Goal: Task Accomplishment & Management: Manage account settings

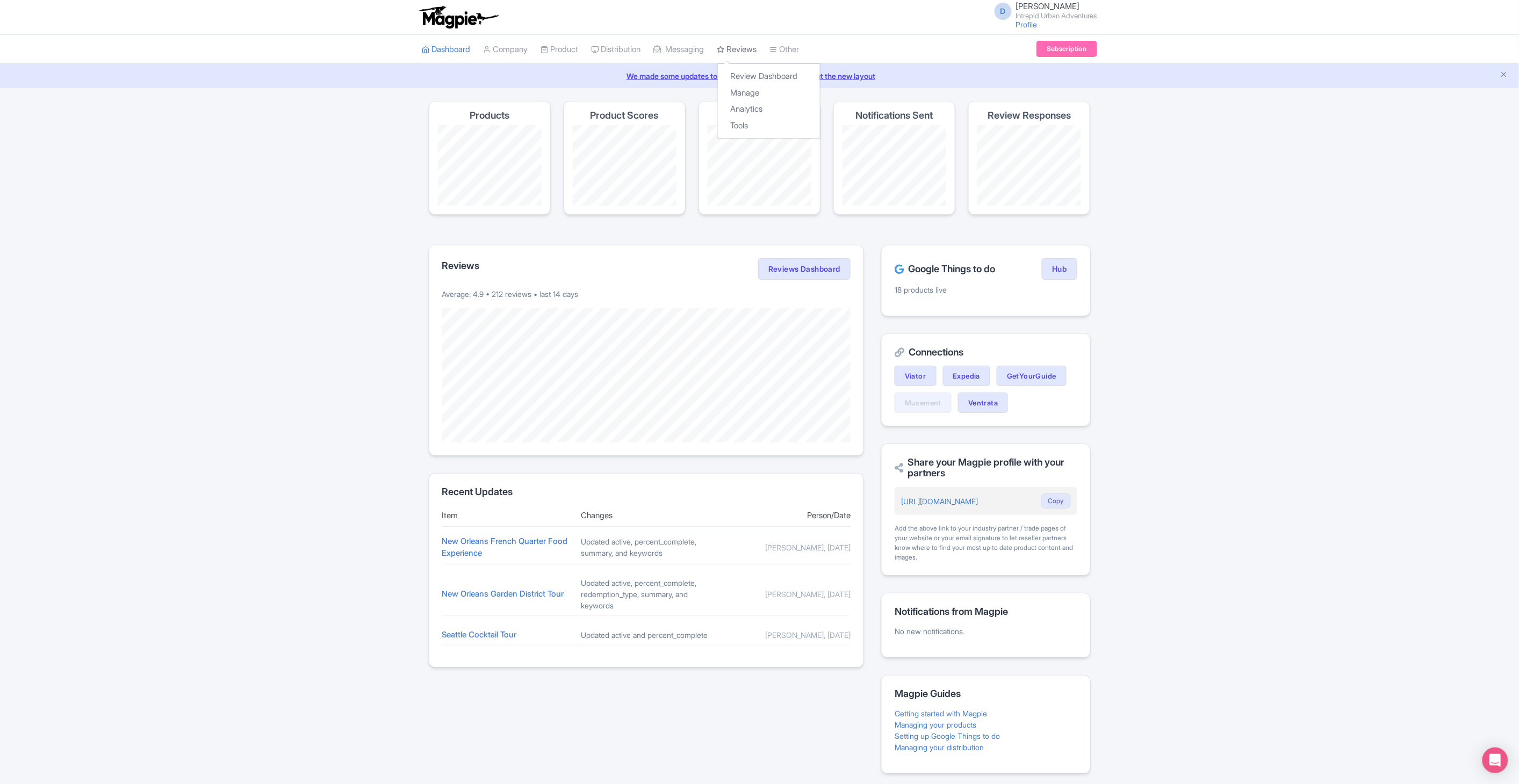
click at [748, 47] on link "Reviews" at bounding box center [737, 49] width 40 height 29
click at [751, 80] on link "Review Dashboard" at bounding box center [769, 77] width 102 height 17
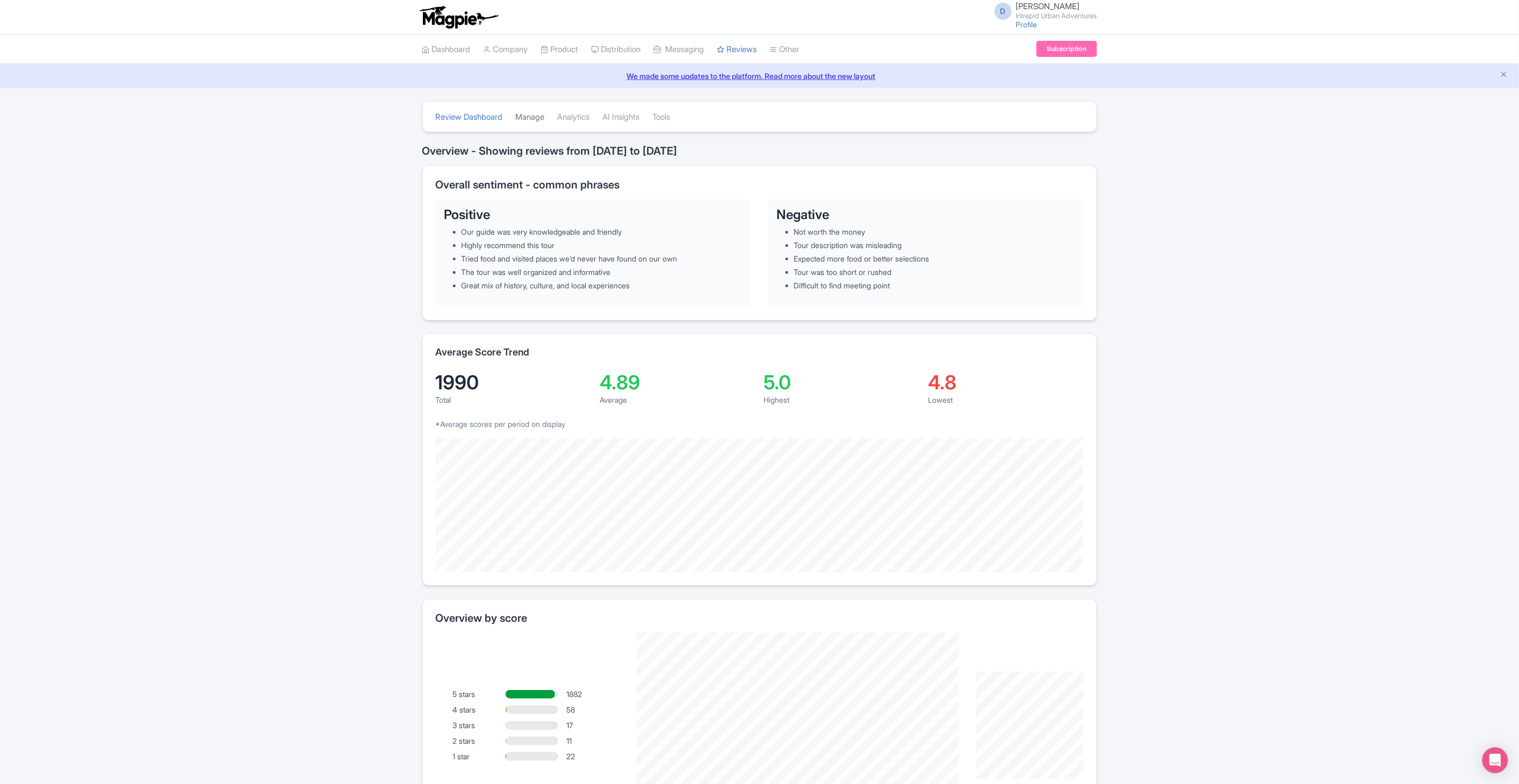
click at [530, 114] on link "Manage" at bounding box center [530, 117] width 29 height 29
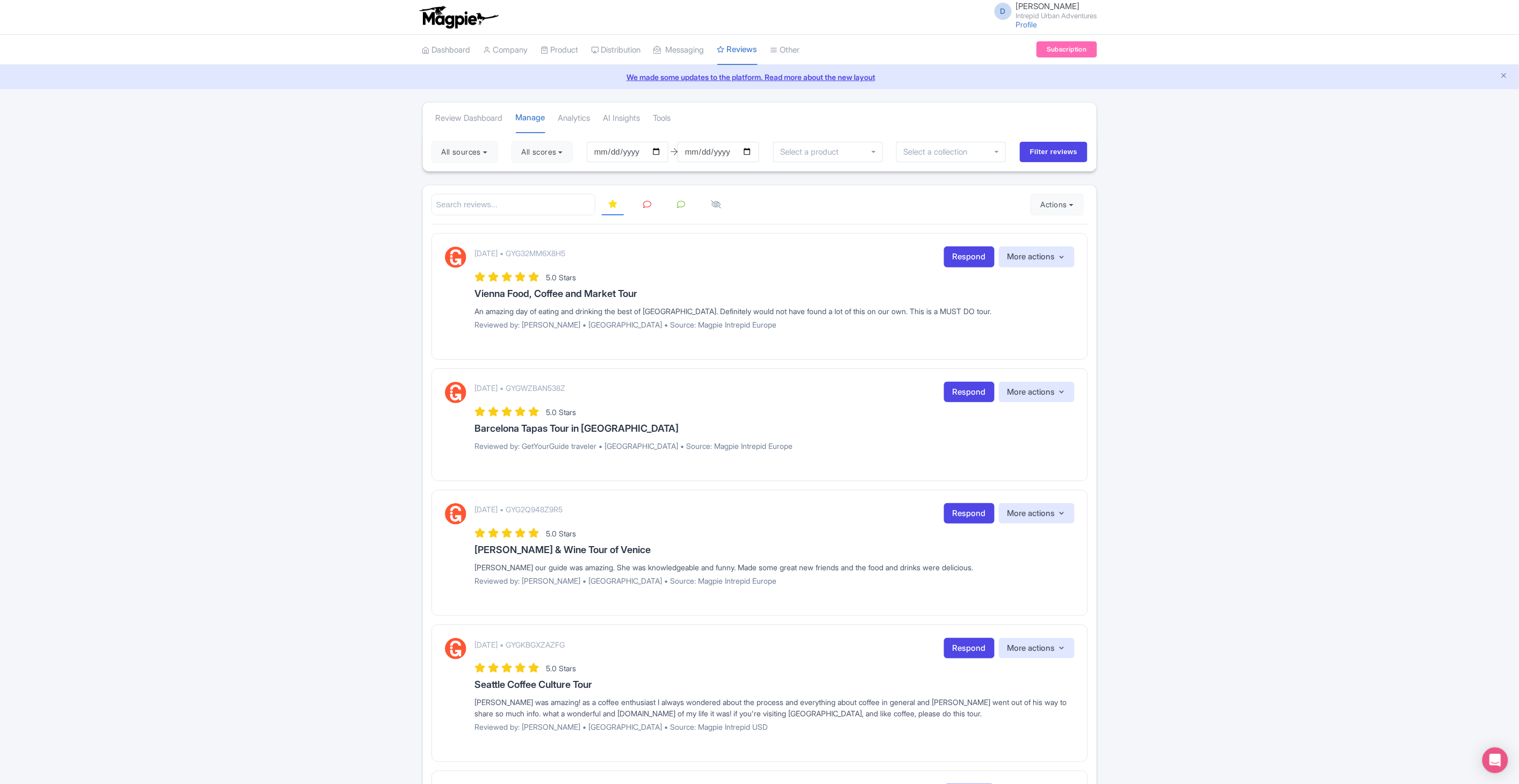
click at [947, 148] on input "select-one" at bounding box center [938, 151] width 71 height 10
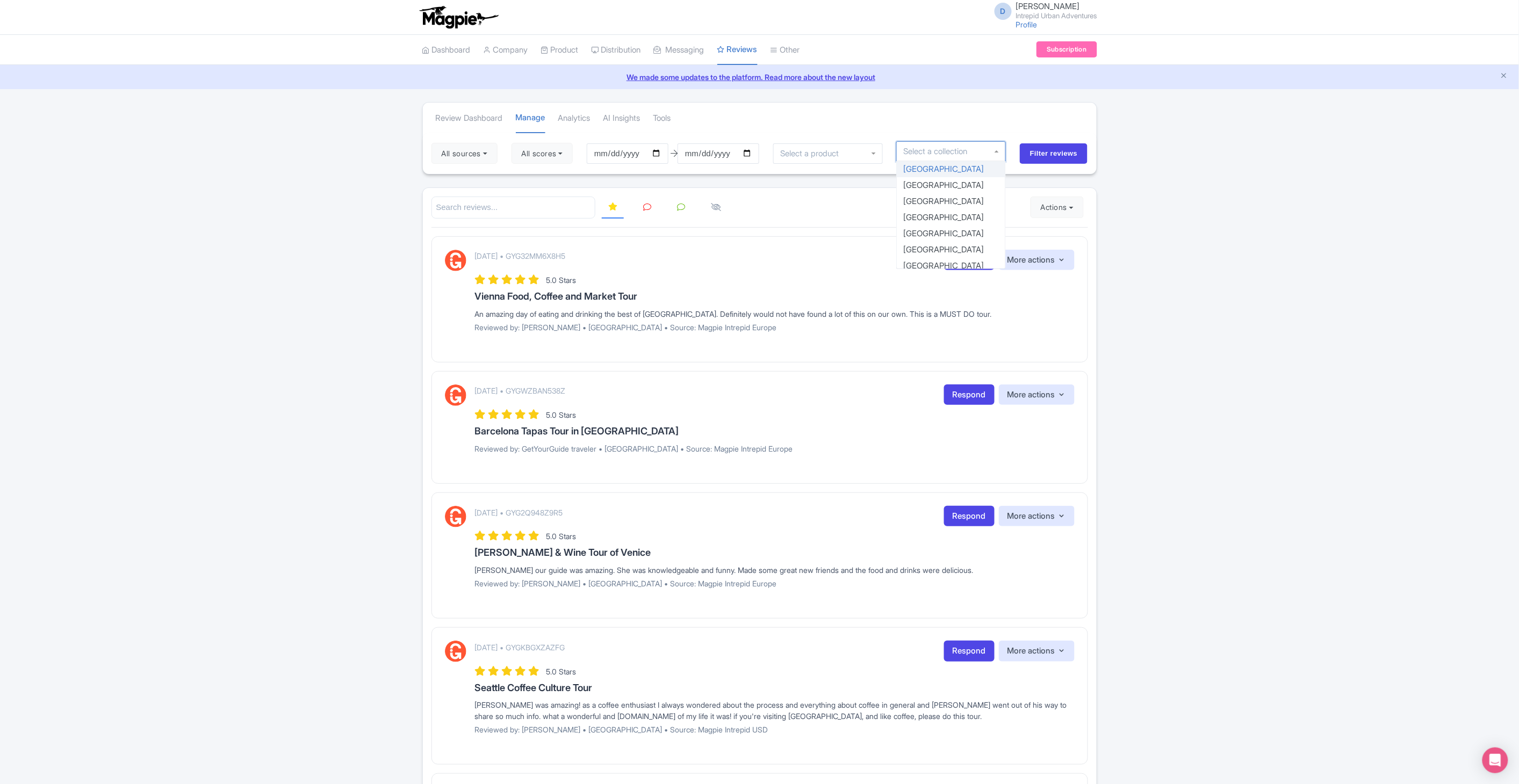
click at [1008, 165] on div "All sources Select all Deselect all Select all Deselect all Urban Adventures - …" at bounding box center [760, 153] width 674 height 41
click at [1000, 155] on div at bounding box center [951, 151] width 110 height 20
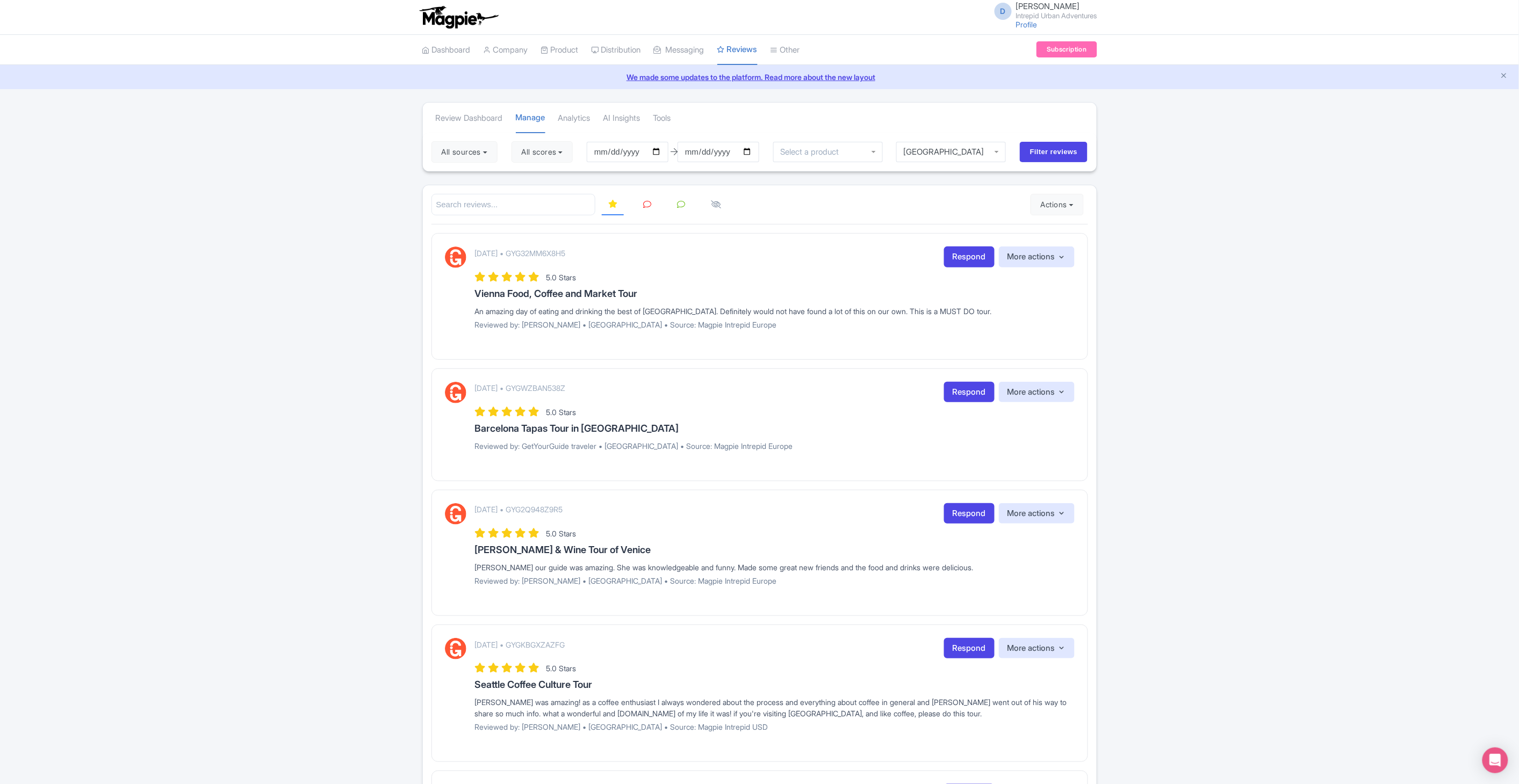
drag, startPoint x: 1003, startPoint y: 166, endPoint x: 1001, endPoint y: 212, distance: 46.0
click at [982, 155] on div "Athens" at bounding box center [951, 151] width 95 height 10
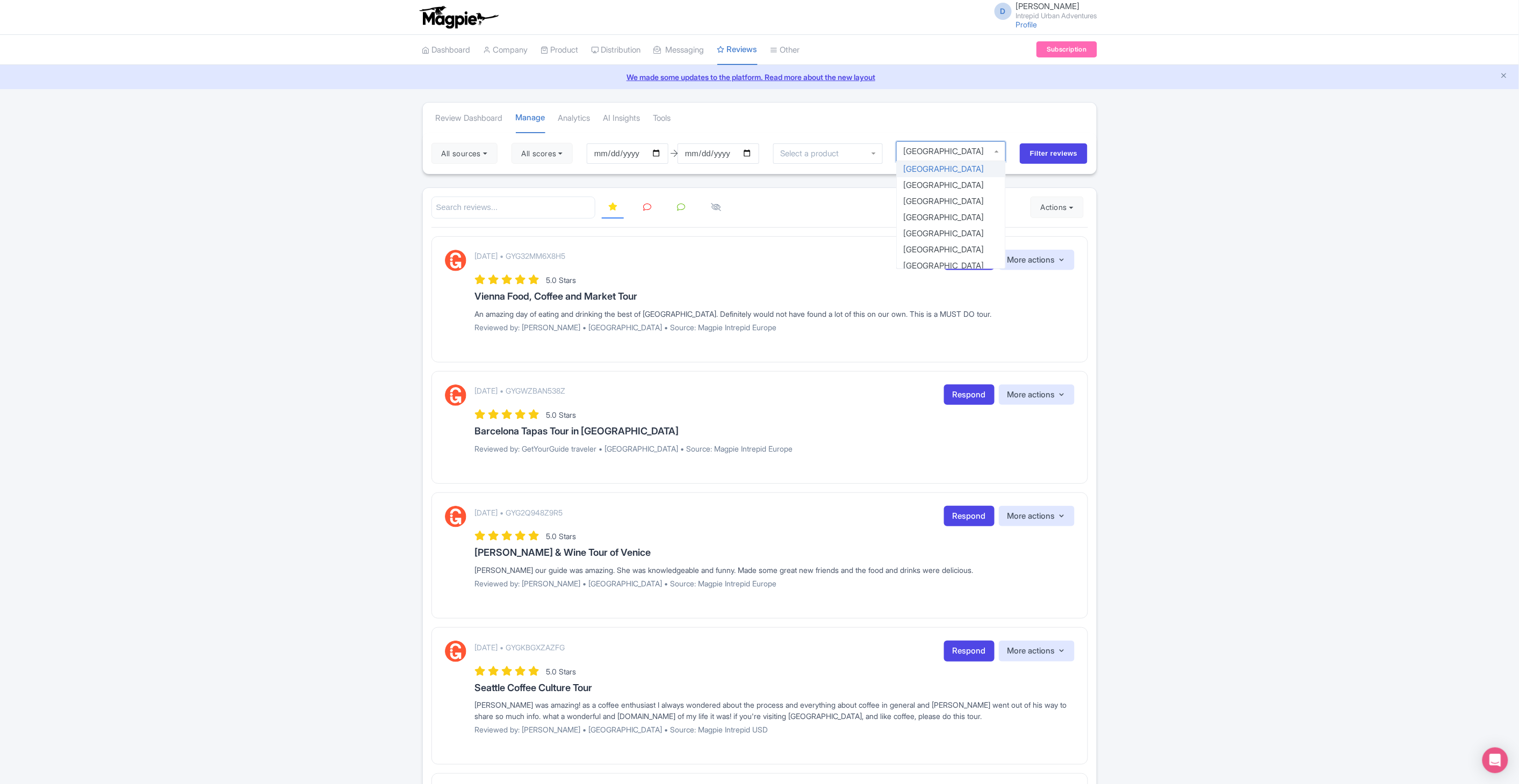
click at [982, 155] on div "Athens" at bounding box center [951, 151] width 95 height 10
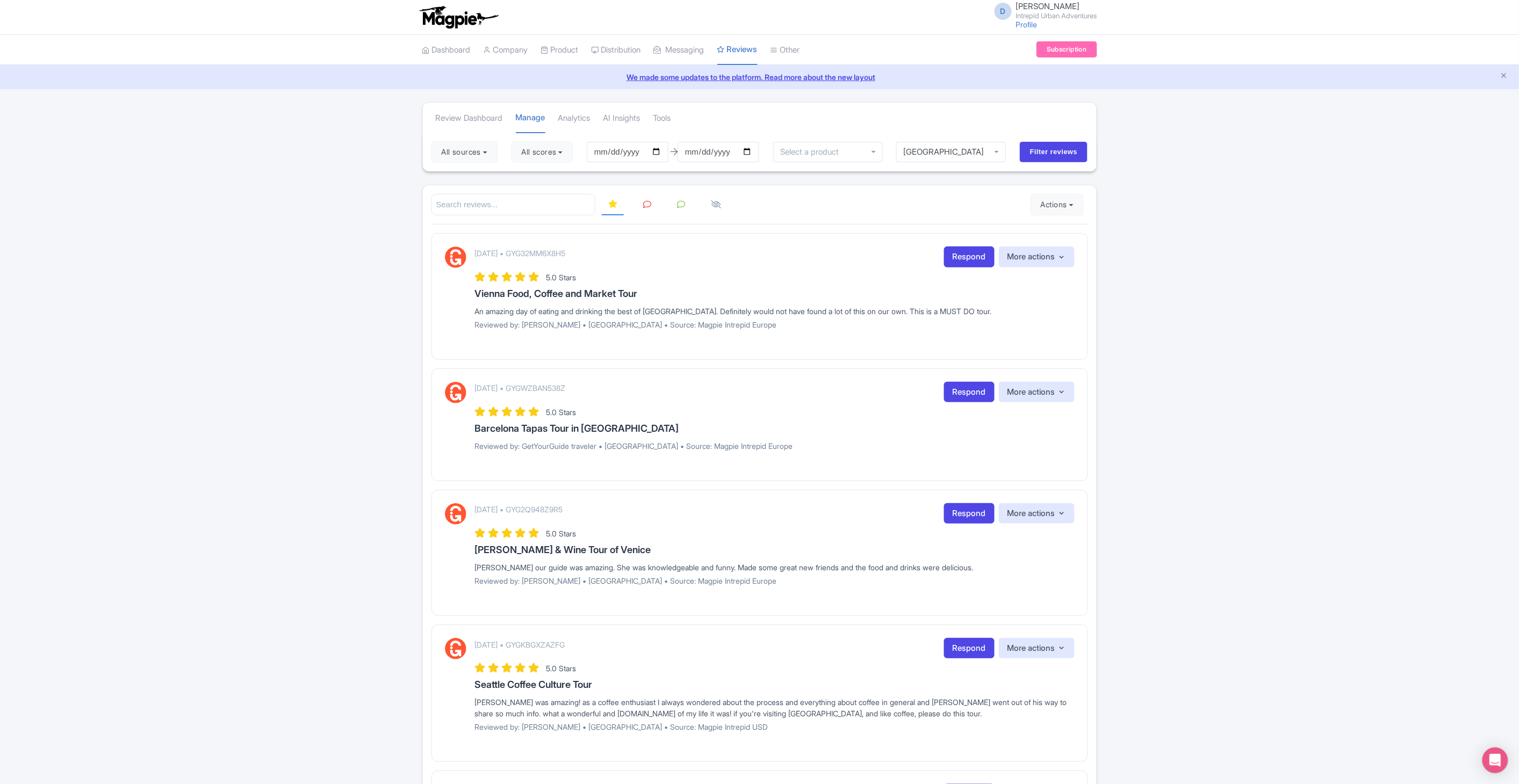
drag, startPoint x: 966, startPoint y: 153, endPoint x: 914, endPoint y: 151, distance: 52.0
click at [939, 144] on div "Athens" at bounding box center [951, 151] width 110 height 20
click at [906, 117] on div "Review Dashboard Manage Analytics AI Insights Tools" at bounding box center [760, 118] width 674 height 30
click at [933, 147] on div "Athens" at bounding box center [951, 151] width 95 height 10
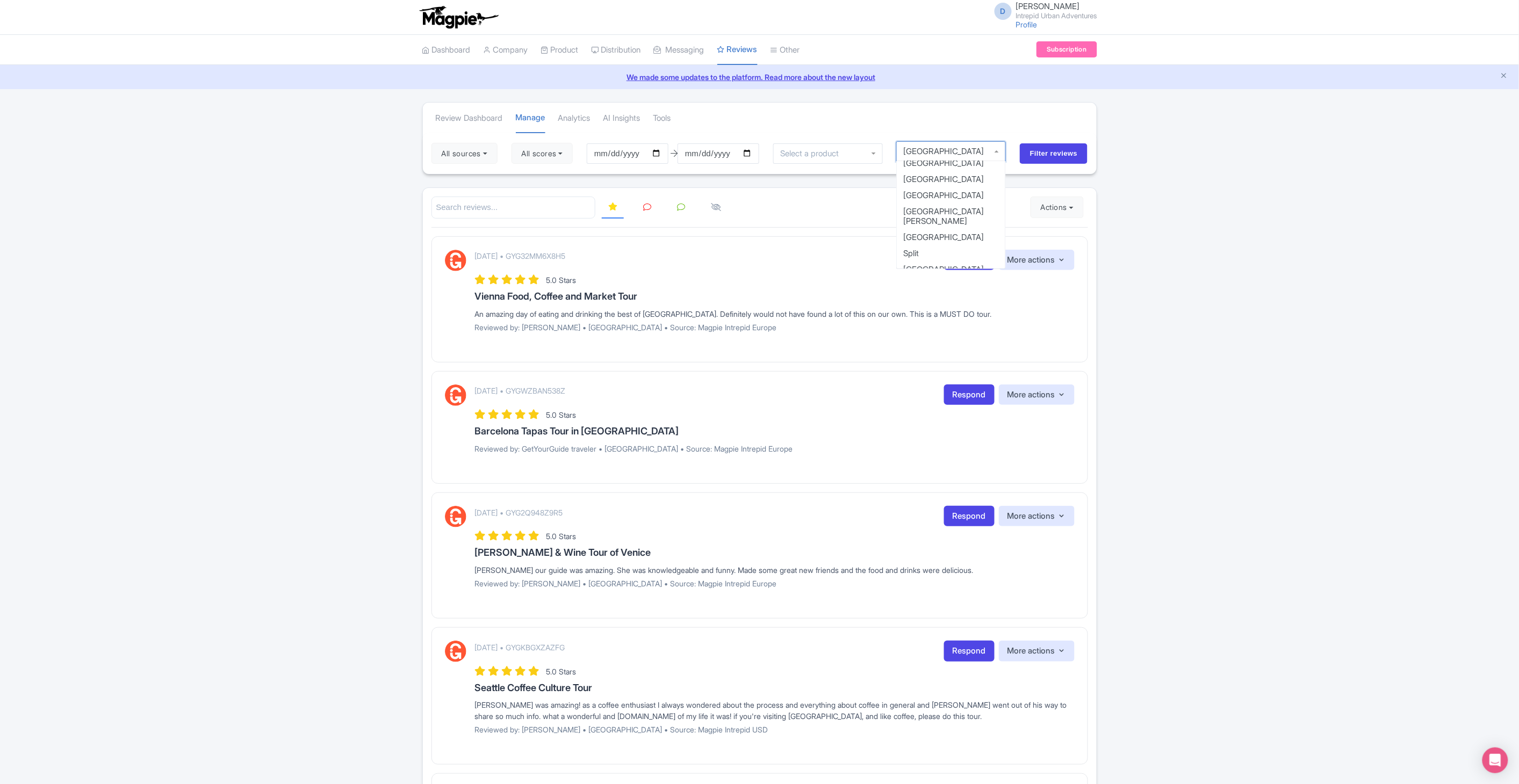
scroll to position [584, 0]
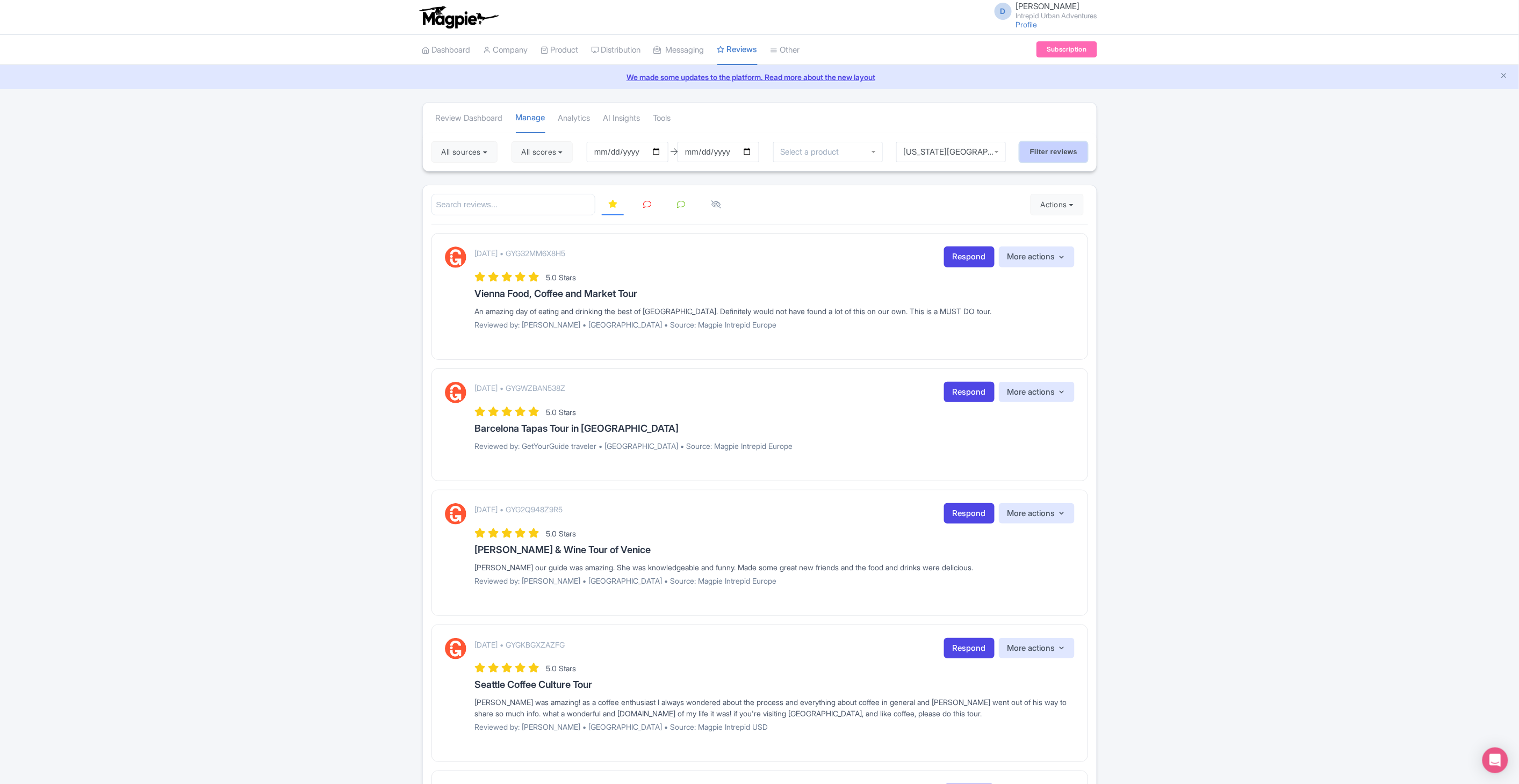
click at [1066, 158] on input "Filter reviews" at bounding box center [1054, 151] width 69 height 20
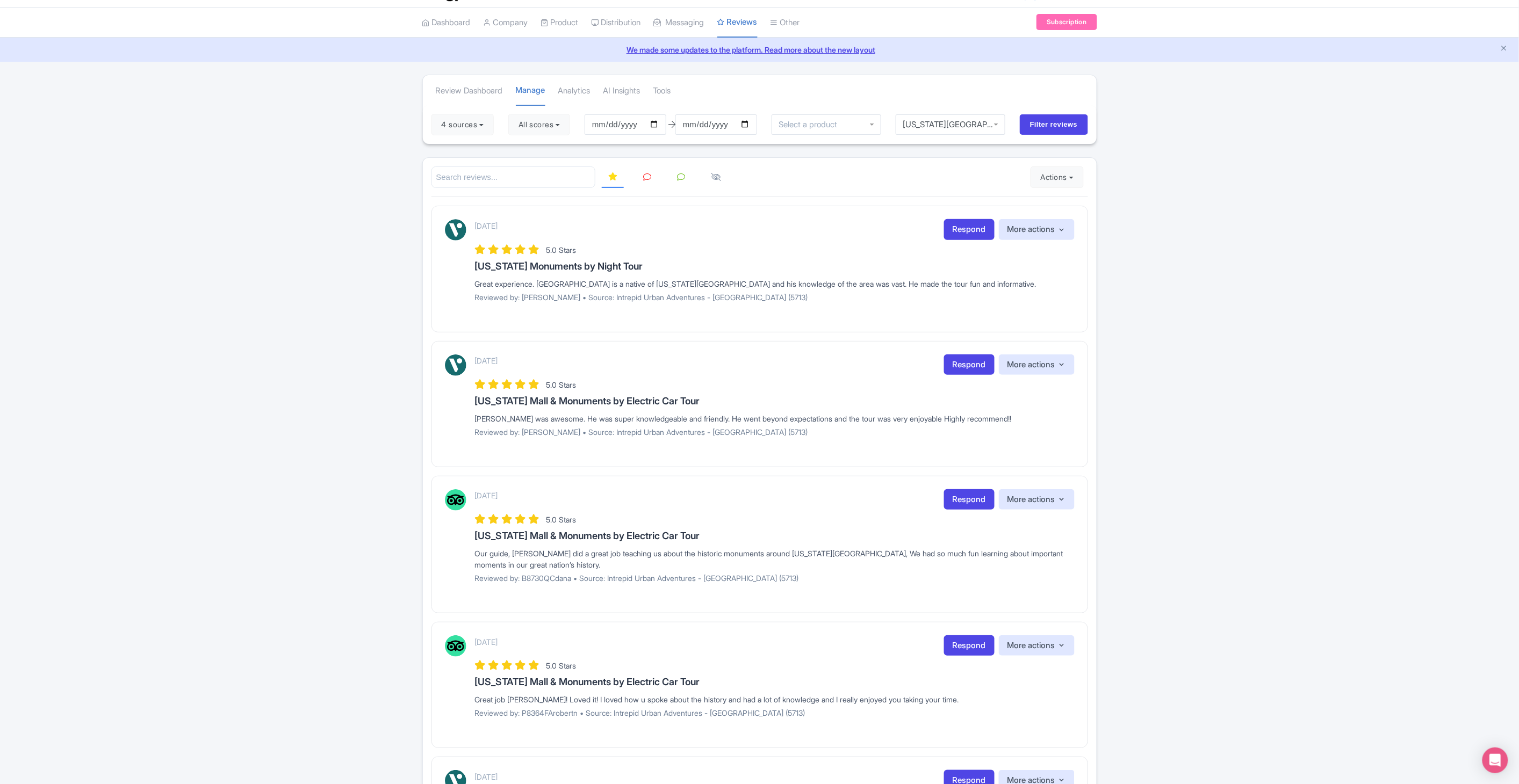
scroll to position [33, 0]
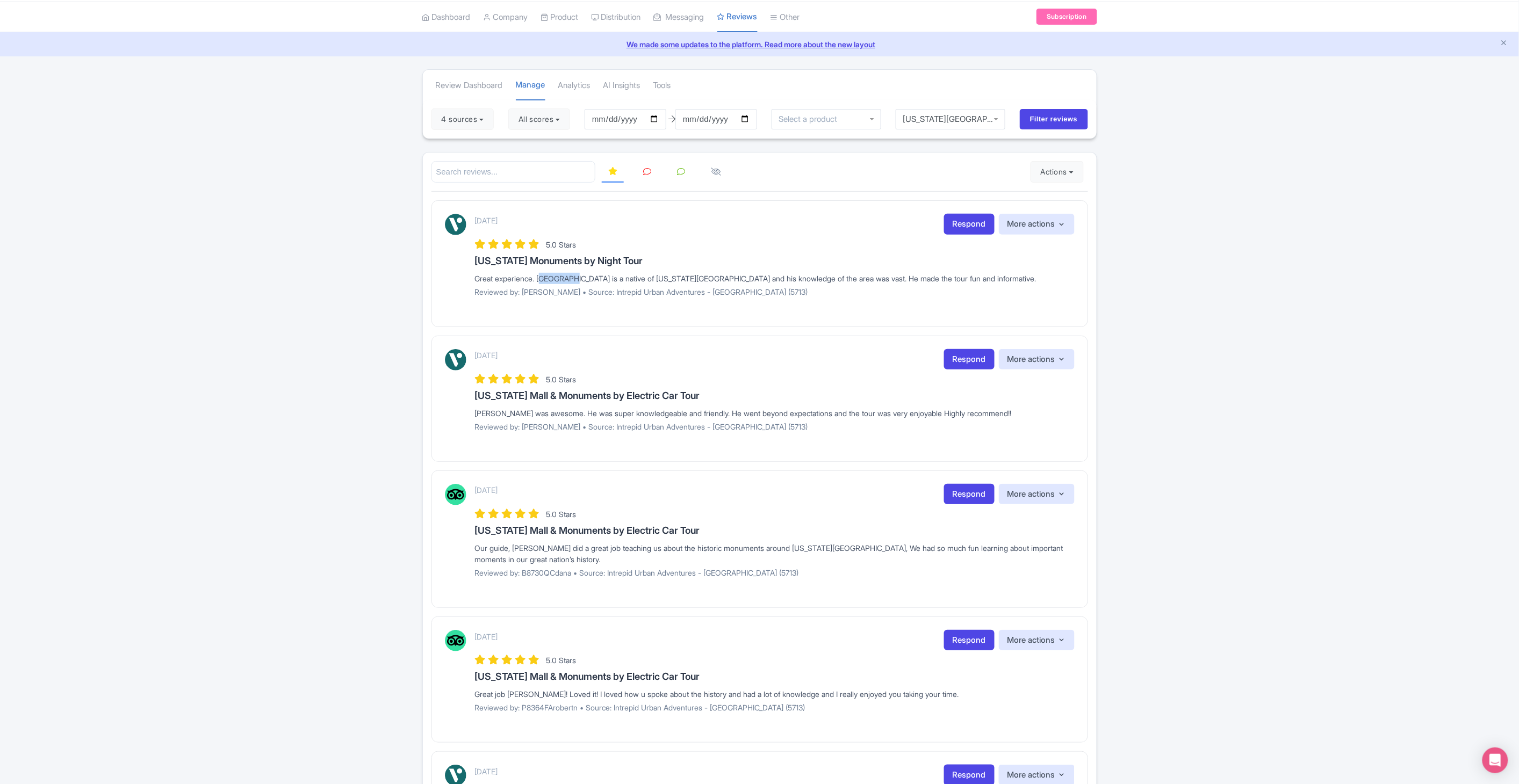
drag, startPoint x: 541, startPoint y: 277, endPoint x: 572, endPoint y: 281, distance: 31.3
click at [572, 281] on div "Great experience. Cortland is a native of Washington DC and his knowledge of th…" at bounding box center [775, 278] width 600 height 11
drag, startPoint x: 572, startPoint y: 281, endPoint x: 550, endPoint y: 287, distance: 22.8
click at [550, 287] on p "Reviewed by: Michele_E • Source: Intrepid Urban Adventures - USA (5713)" at bounding box center [775, 292] width 600 height 11
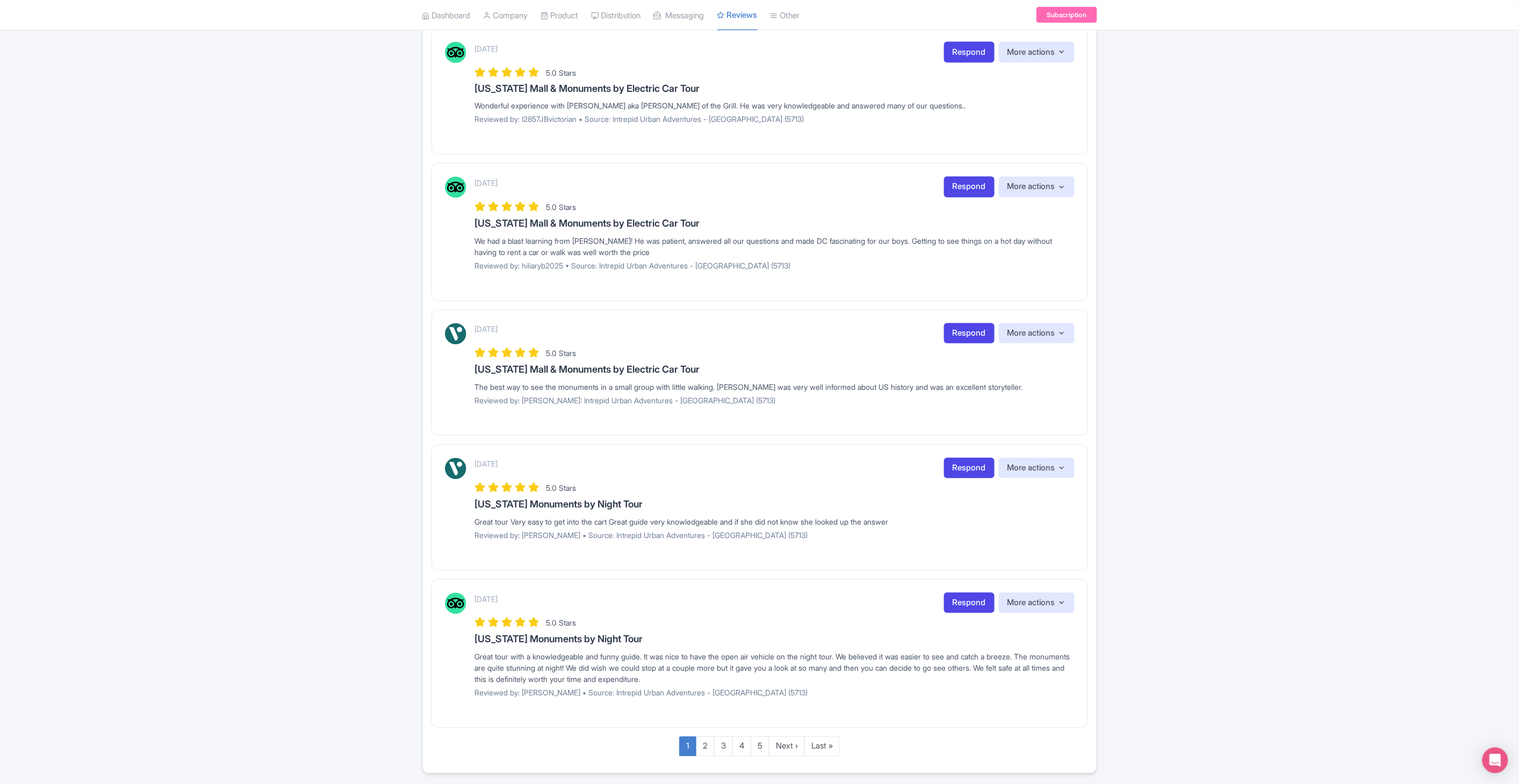
scroll to position [927, 0]
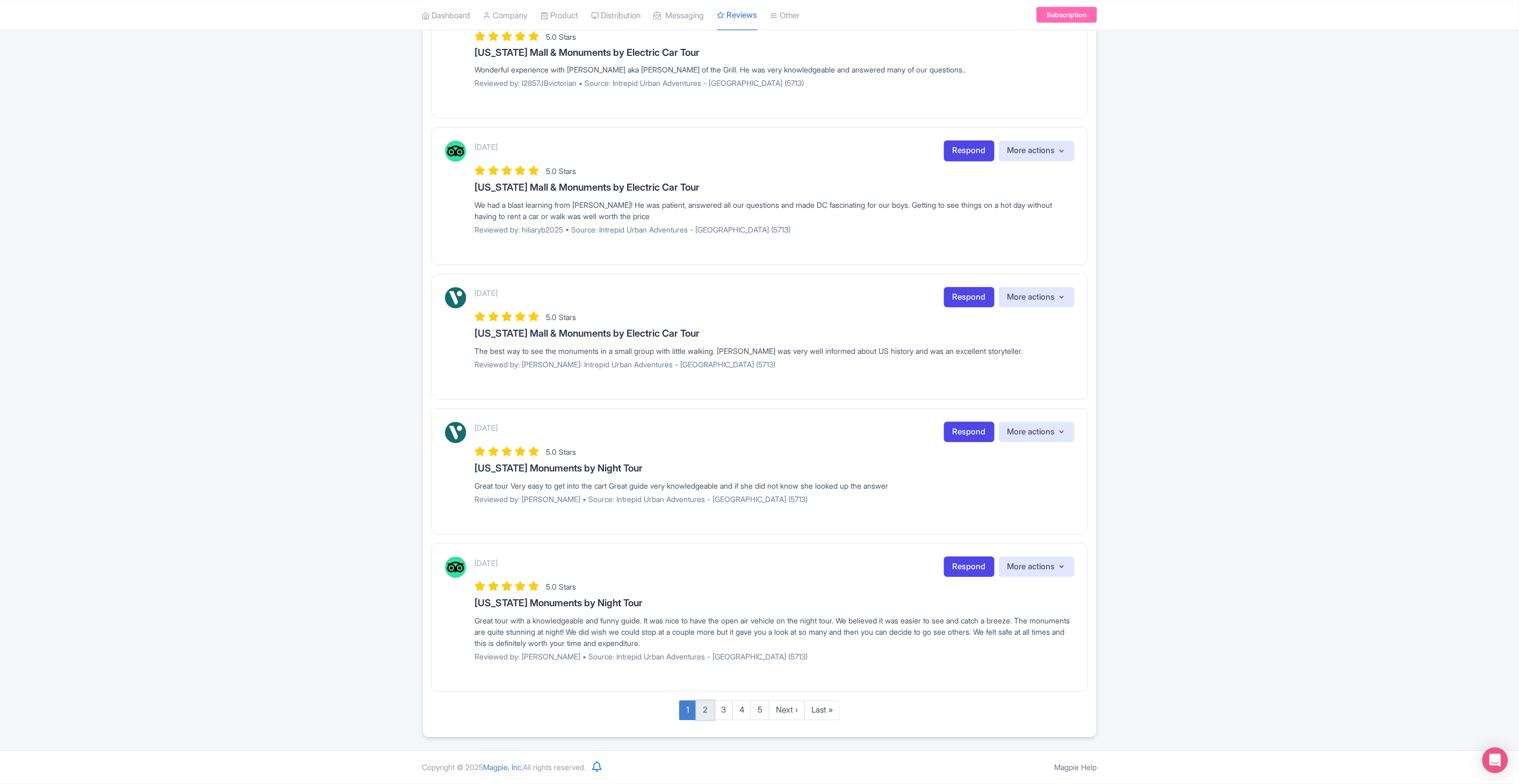
click at [703, 708] on link "2" at bounding box center [705, 711] width 19 height 20
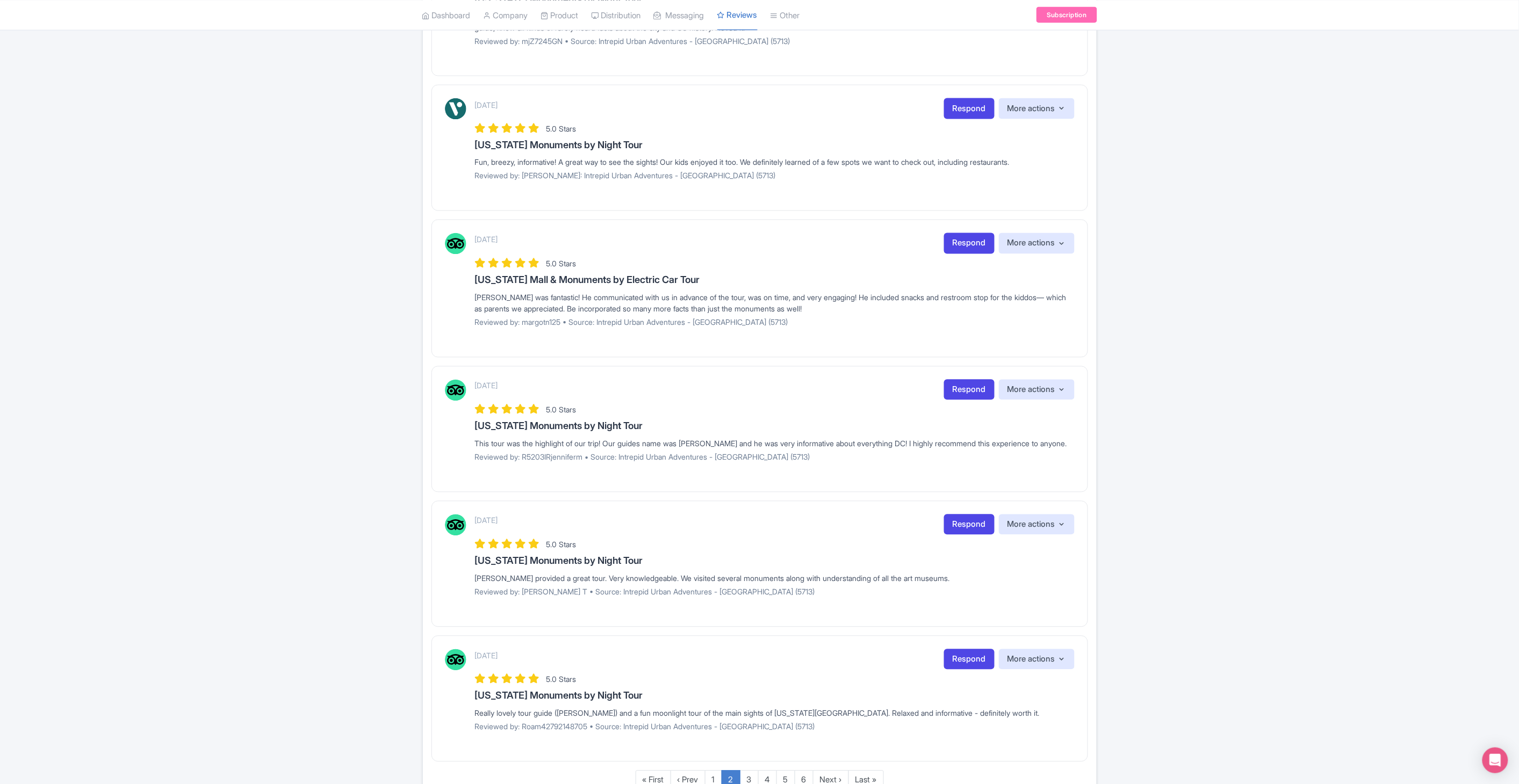
scroll to position [927, 0]
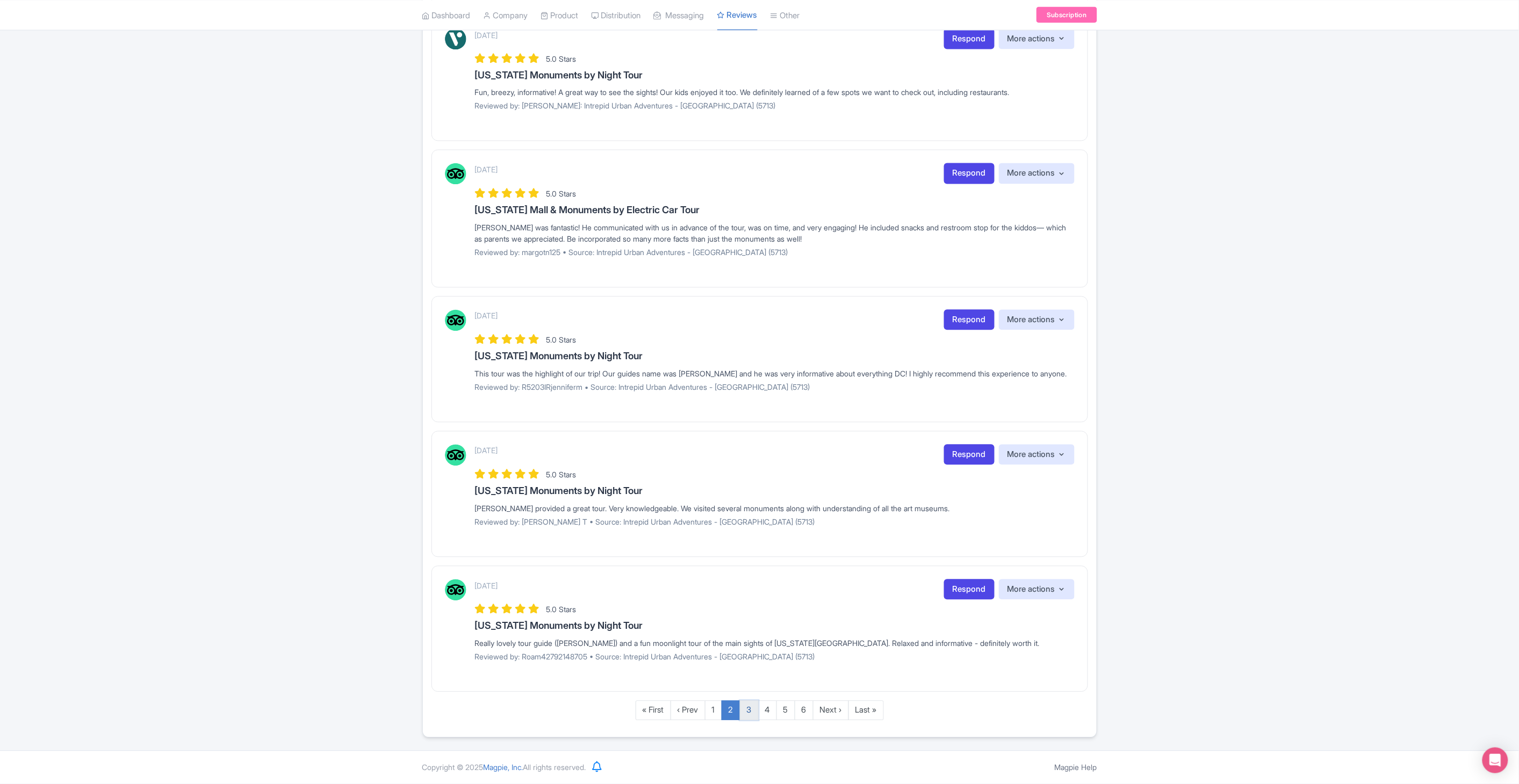
click at [751, 714] on link "3" at bounding box center [749, 711] width 19 height 20
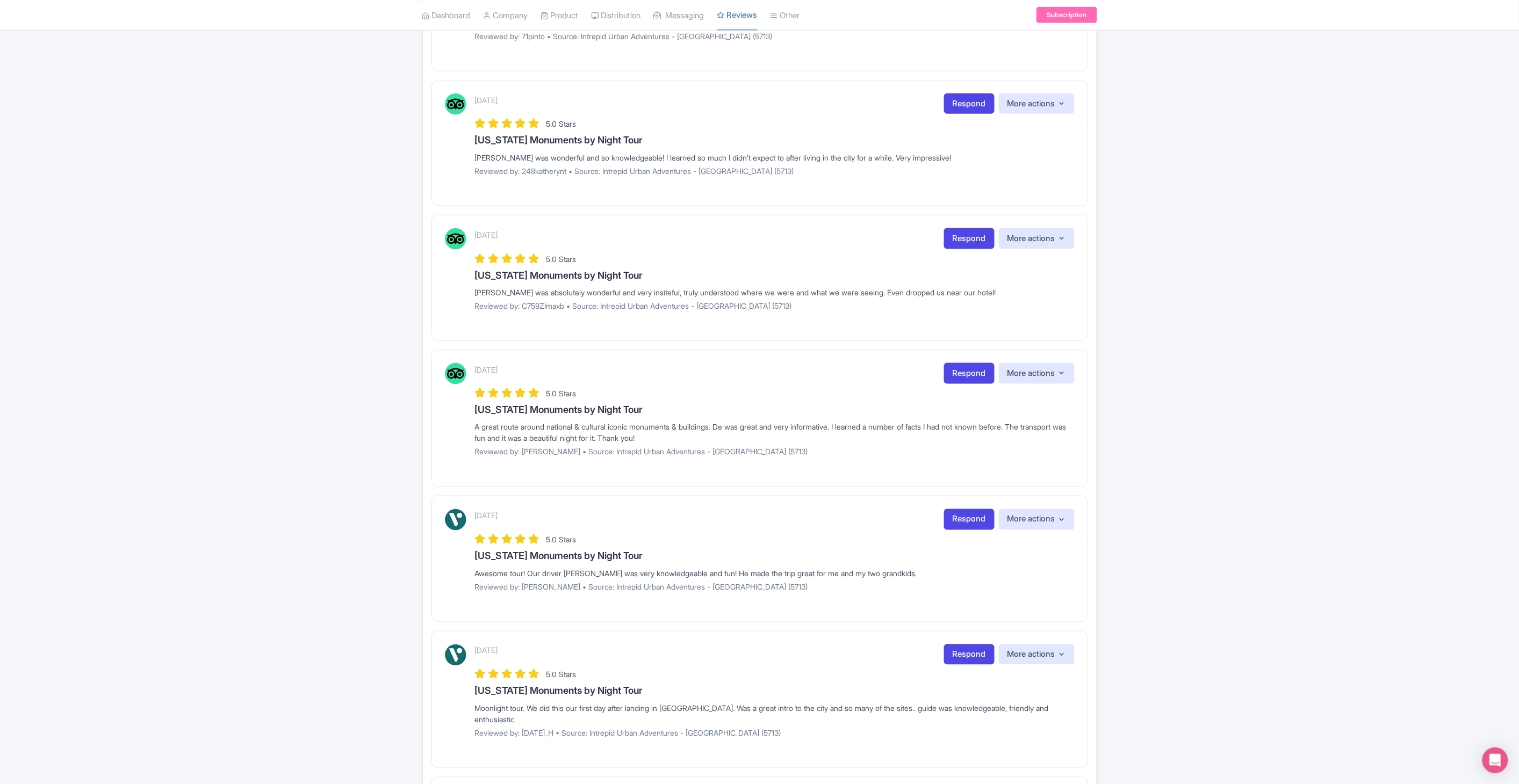
scroll to position [670, 0]
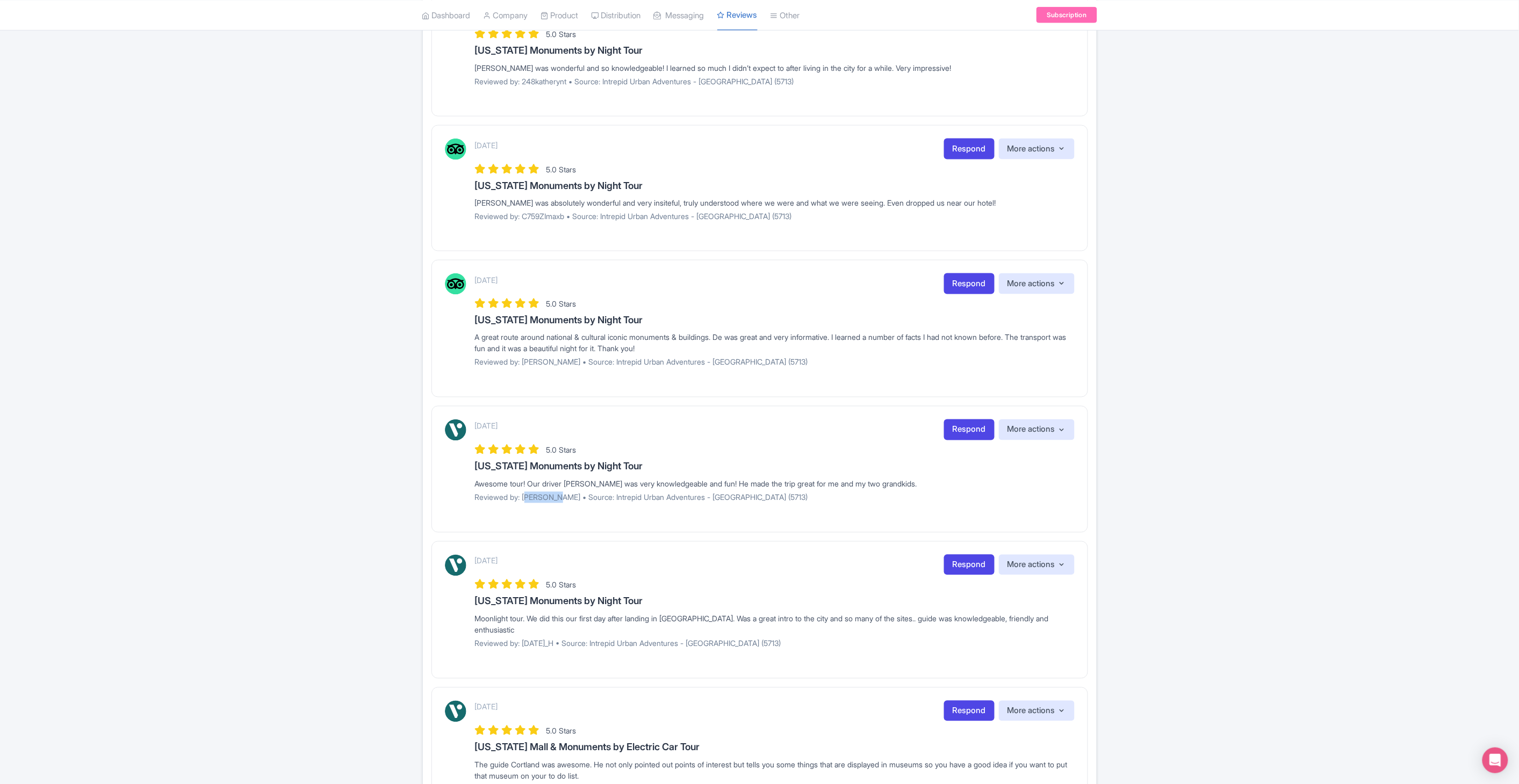
drag, startPoint x: 523, startPoint y: 500, endPoint x: 554, endPoint y: 499, distance: 31.0
click at [554, 499] on p "Reviewed by: Laurie_L • Source: Intrepid Urban Adventures - USA (5713)" at bounding box center [775, 497] width 600 height 11
click at [1307, 546] on div "Review Dashboard Manage Analytics AI Insights Tools 4 sources Select all Desele…" at bounding box center [760, 218] width 1519 height 1574
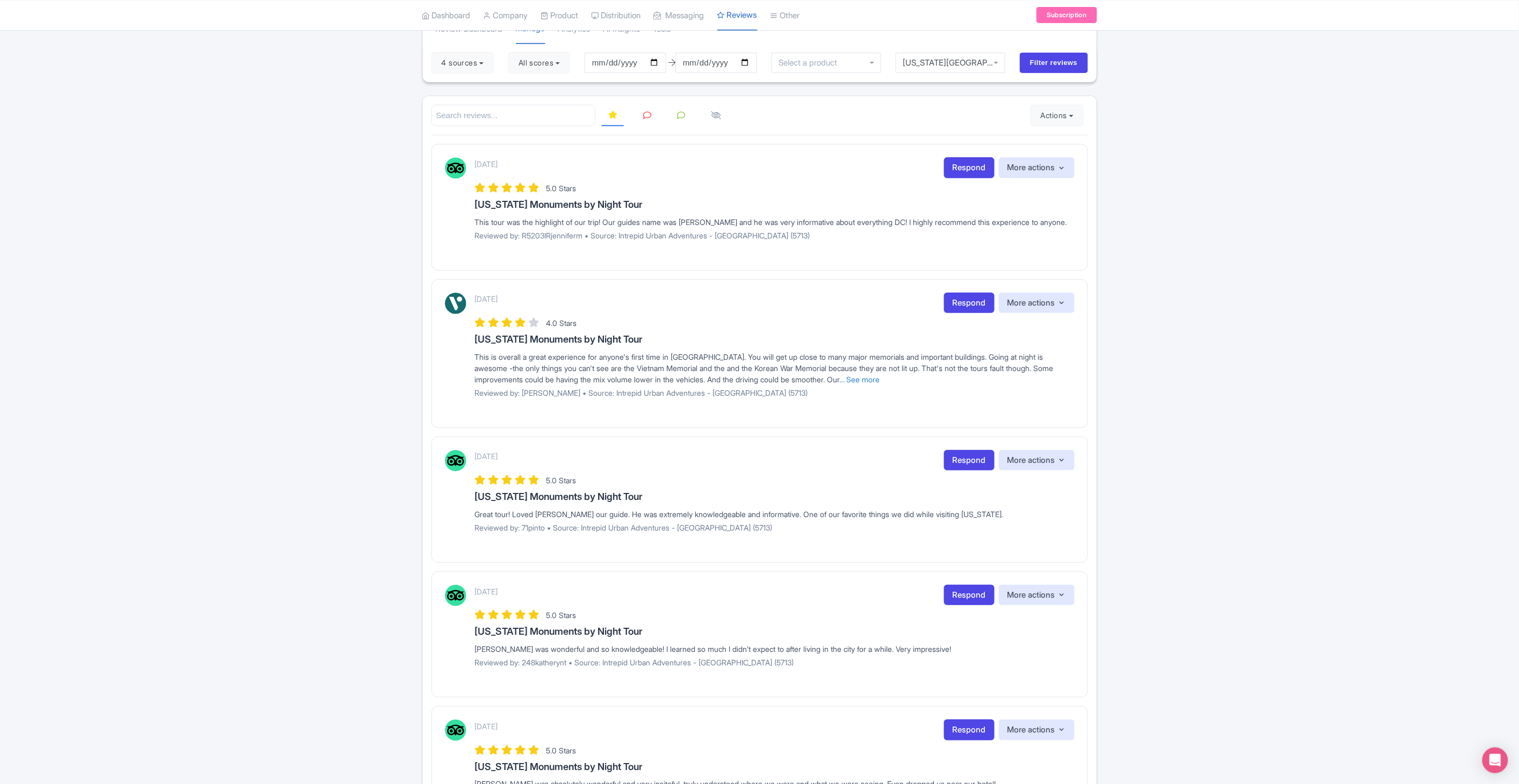
scroll to position [0, 0]
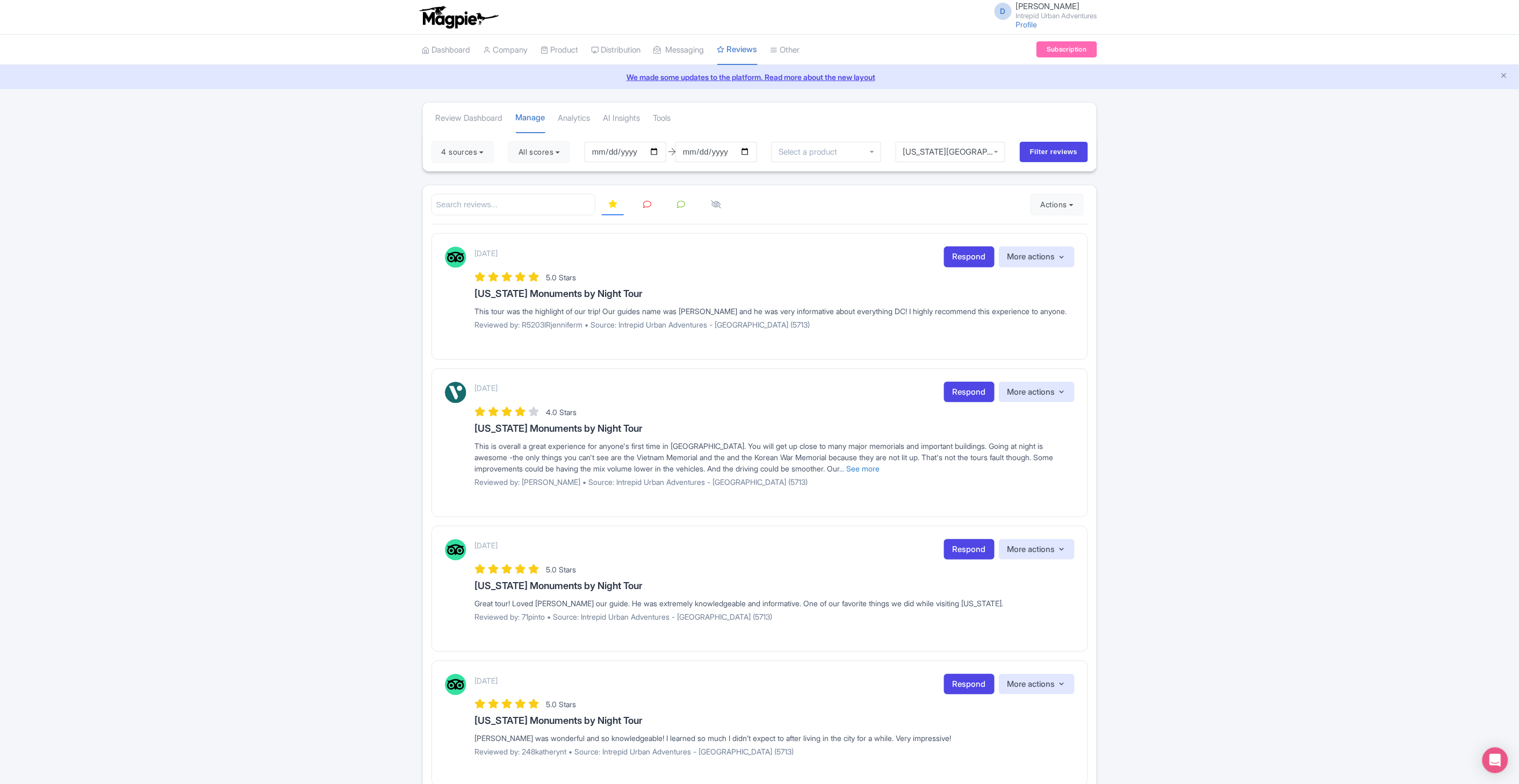
drag, startPoint x: 1518, startPoint y: 298, endPoint x: 1518, endPoint y: 238, distance: 60.0
